Goal: Find specific page/section: Find specific page/section

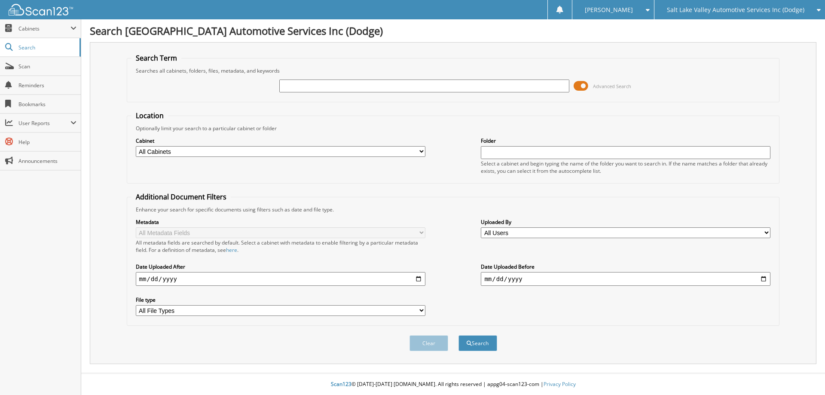
click at [375, 84] on input "text" at bounding box center [424, 85] width 290 height 13
type input "s24529b"
click at [458, 335] on button "Search" at bounding box center [477, 343] width 39 height 16
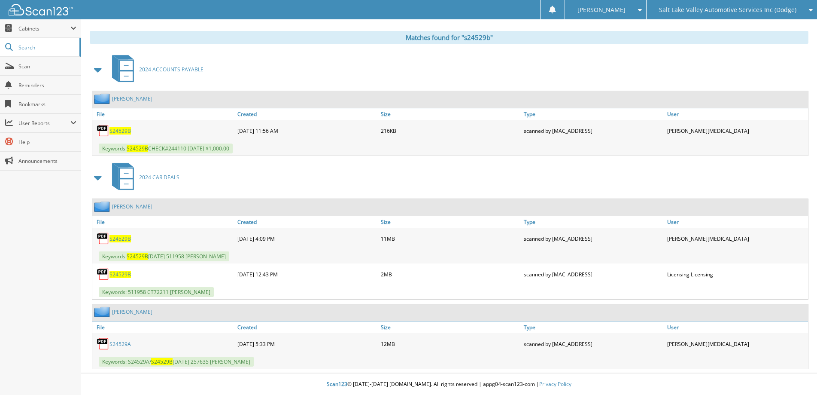
scroll to position [346, 0]
click at [123, 241] on span "S24529B" at bounding box center [120, 238] width 21 height 7
click at [130, 239] on span "S24529B" at bounding box center [120, 238] width 21 height 7
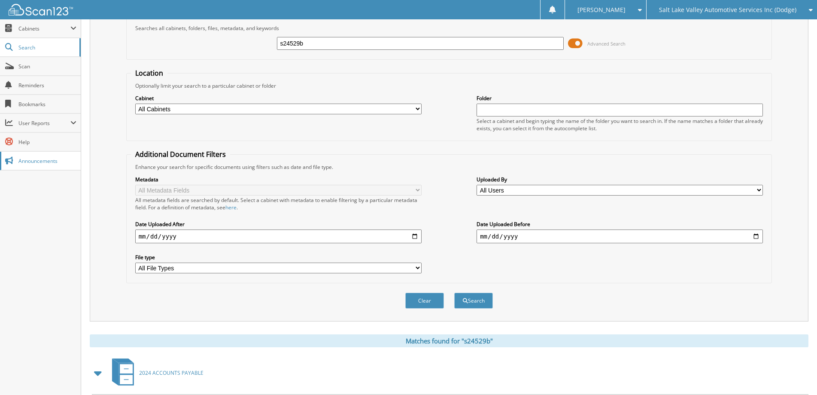
scroll to position [0, 0]
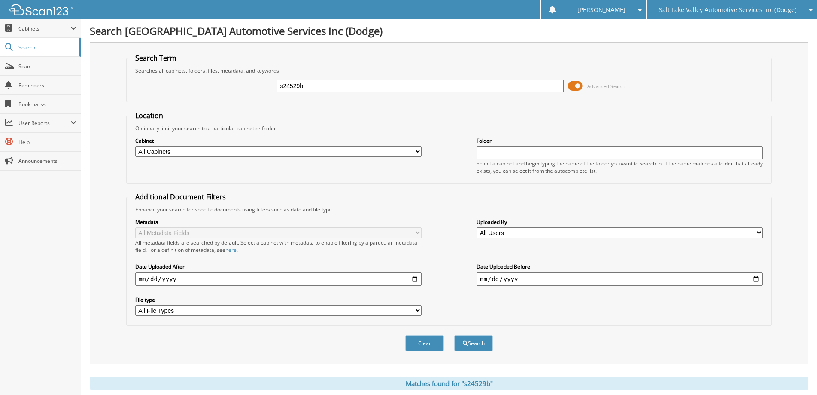
click at [631, 8] on div "[PERSON_NAME]" at bounding box center [606, 9] width 73 height 19
click at [622, 40] on link "Logout" at bounding box center [605, 41] width 81 height 15
